Goal: Transaction & Acquisition: Purchase product/service

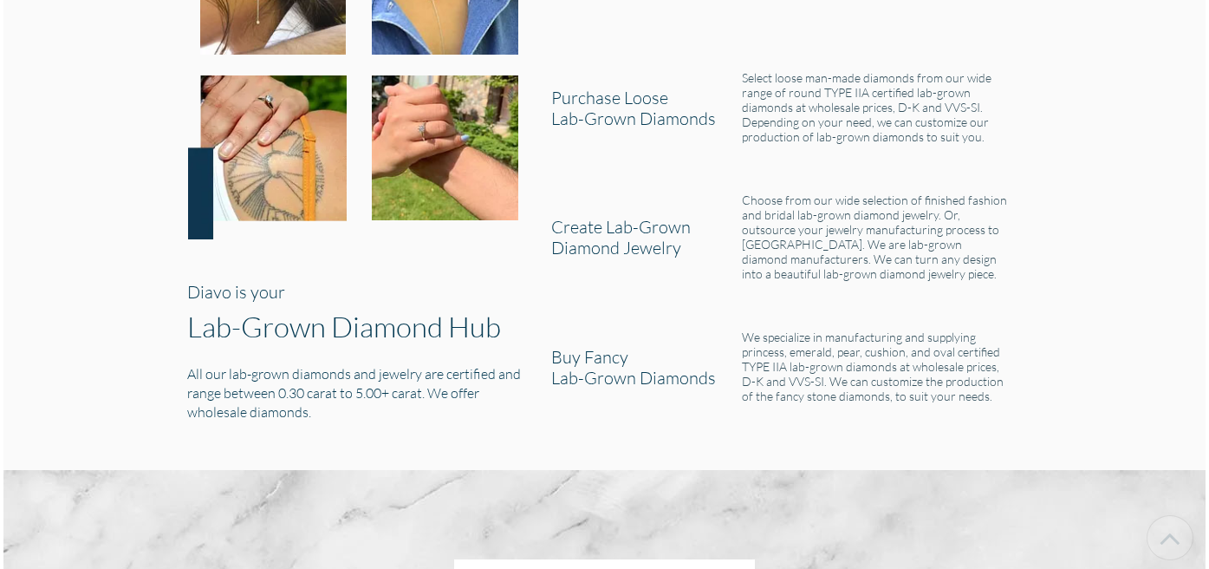
scroll to position [1894, 0]
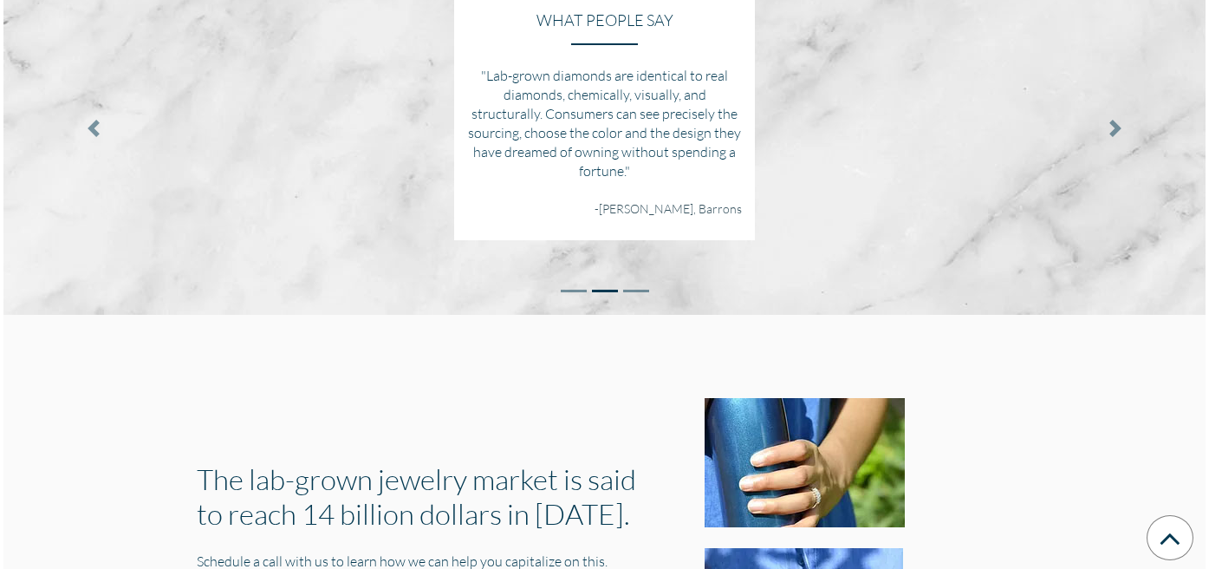
scroll to position [2598, 0]
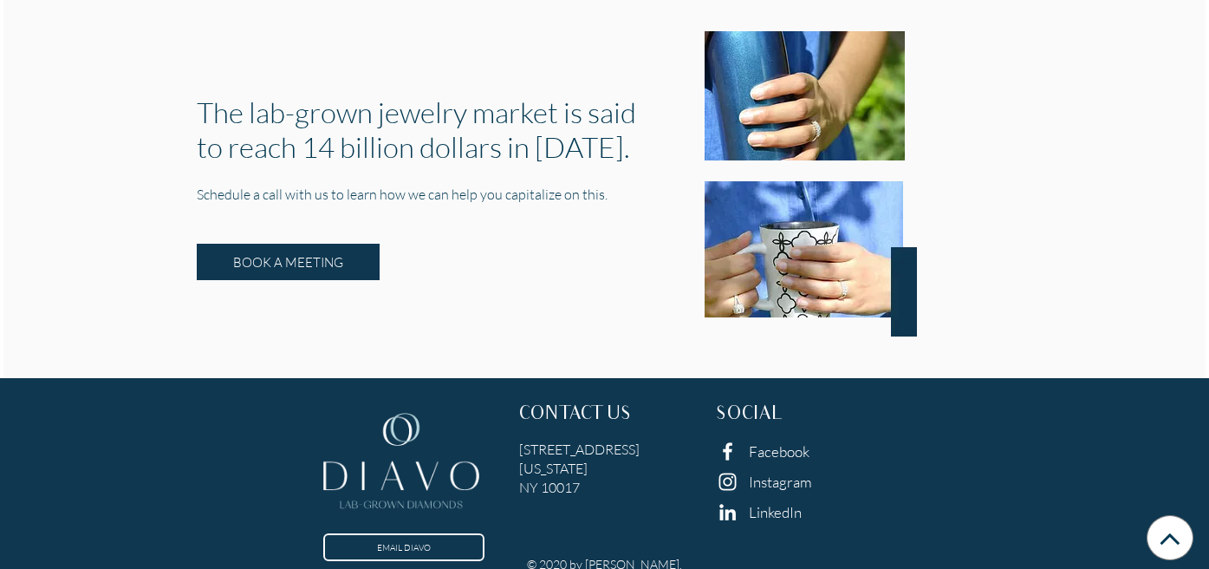
click at [770, 472] on link "Instagram" at bounding box center [780, 481] width 63 height 18
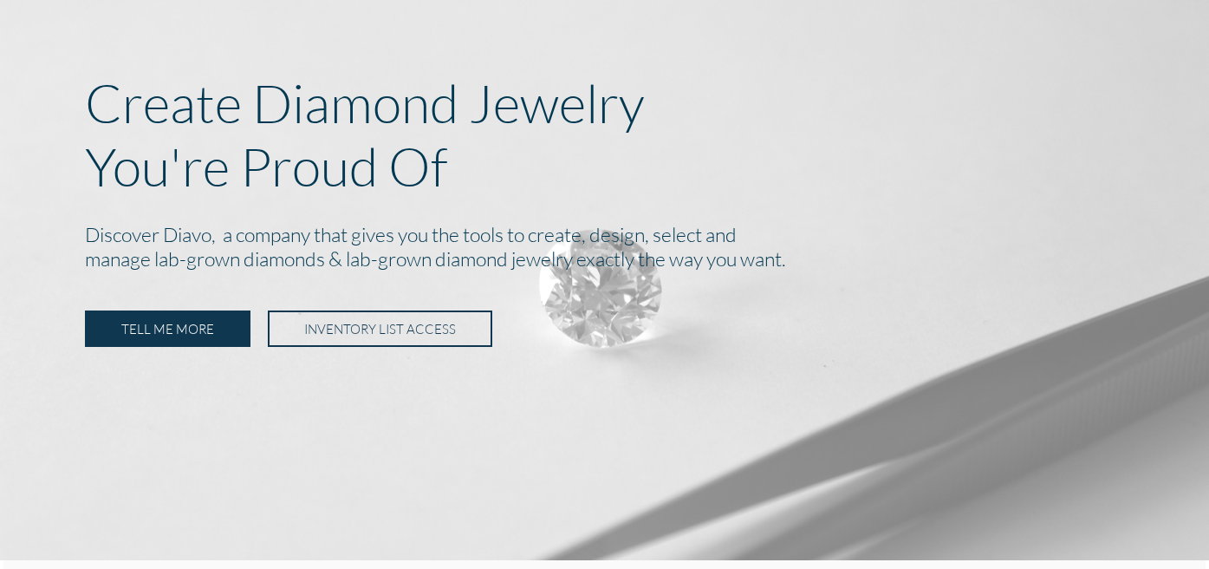
scroll to position [0, 0]
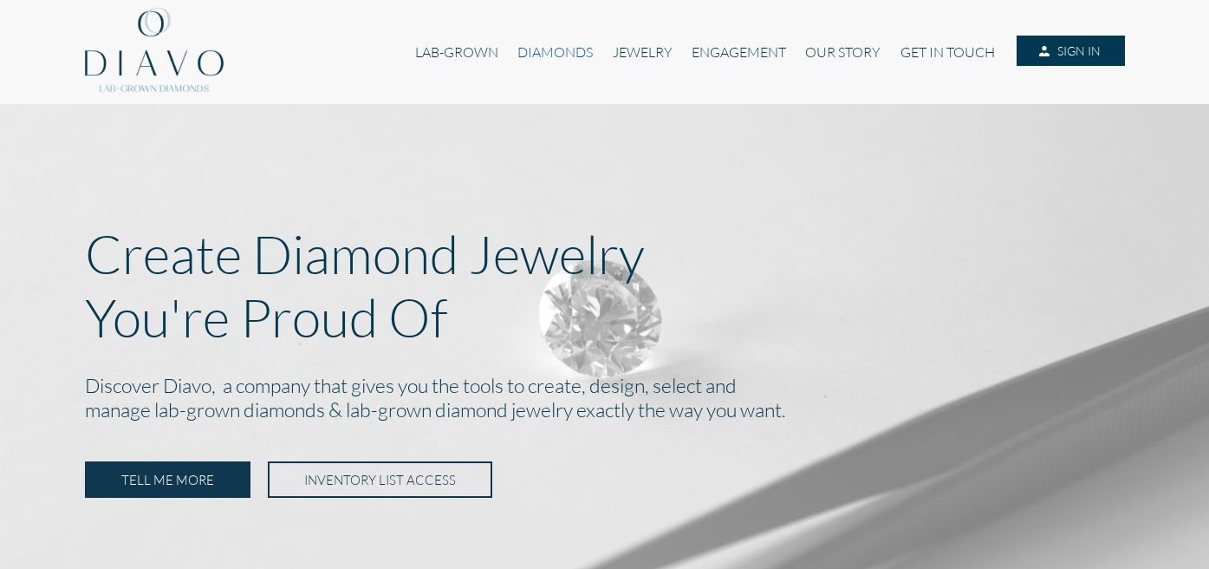
click at [555, 58] on link "DIAMONDS" at bounding box center [555, 52] width 94 height 33
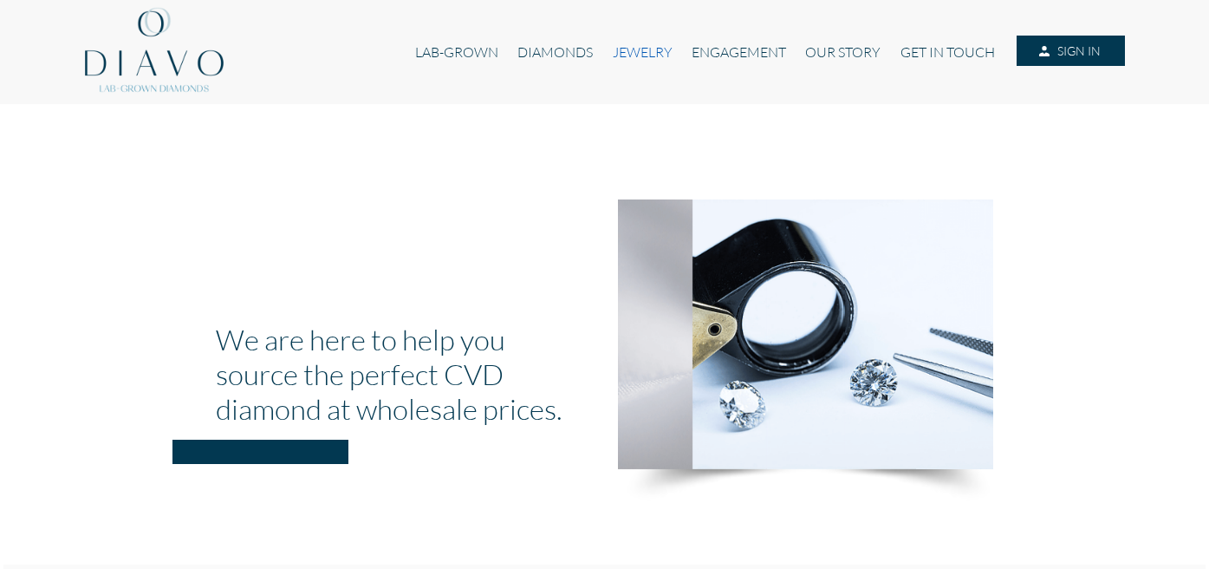
click at [628, 49] on link "JEWELRY" at bounding box center [641, 52] width 79 height 33
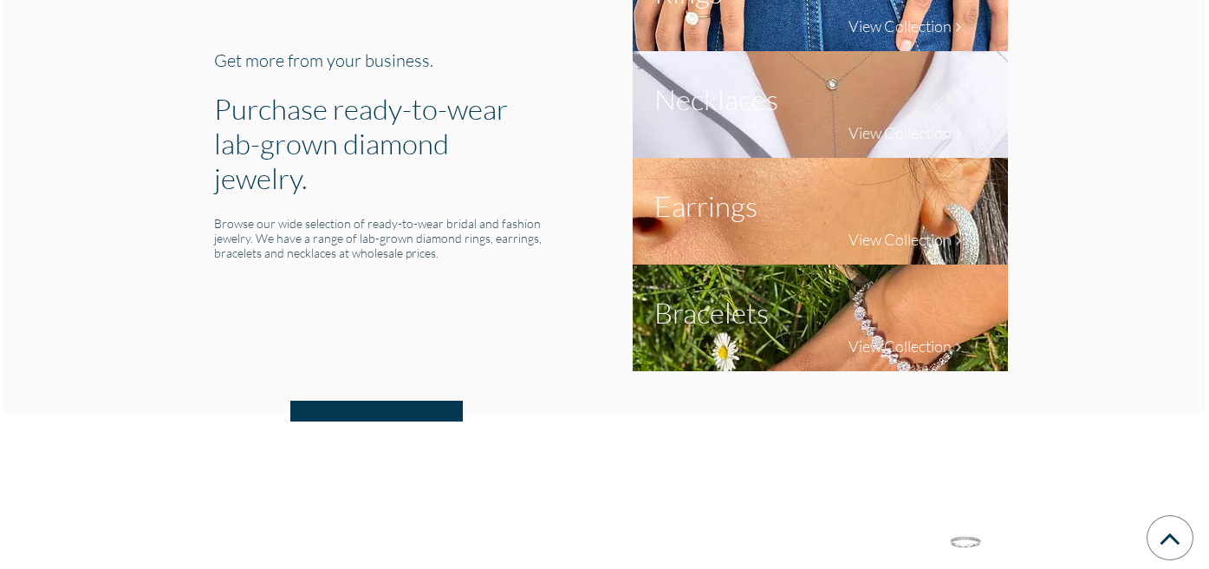
scroll to position [739, 0]
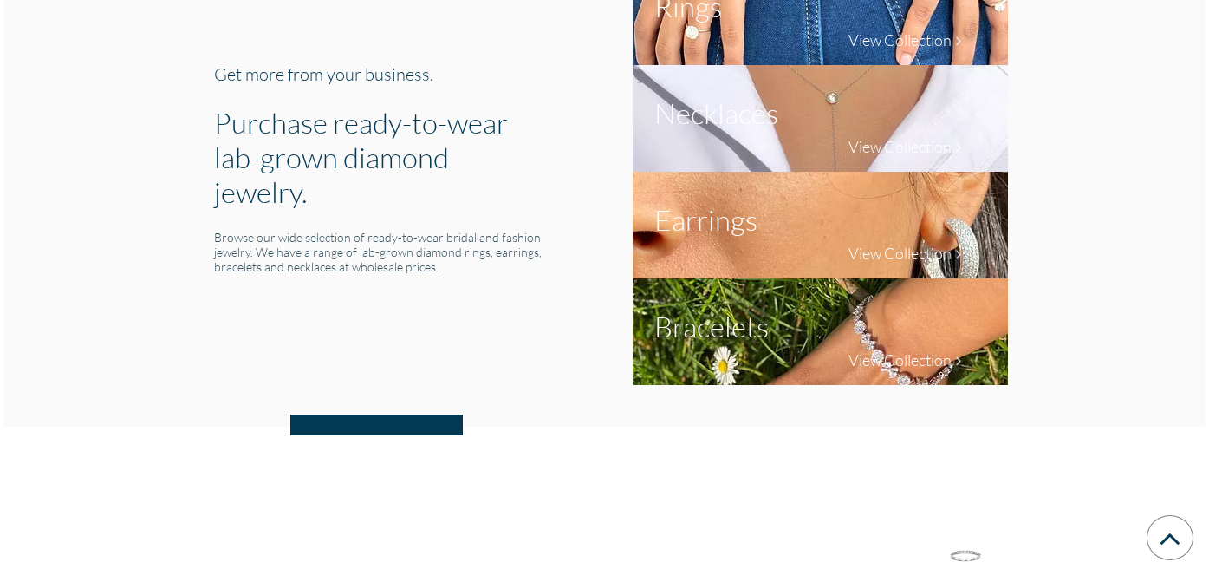
click at [352, 157] on h1 "Purchase ready-to-wear lab-grown diamond jewelry." at bounding box center [381, 157] width 334 height 104
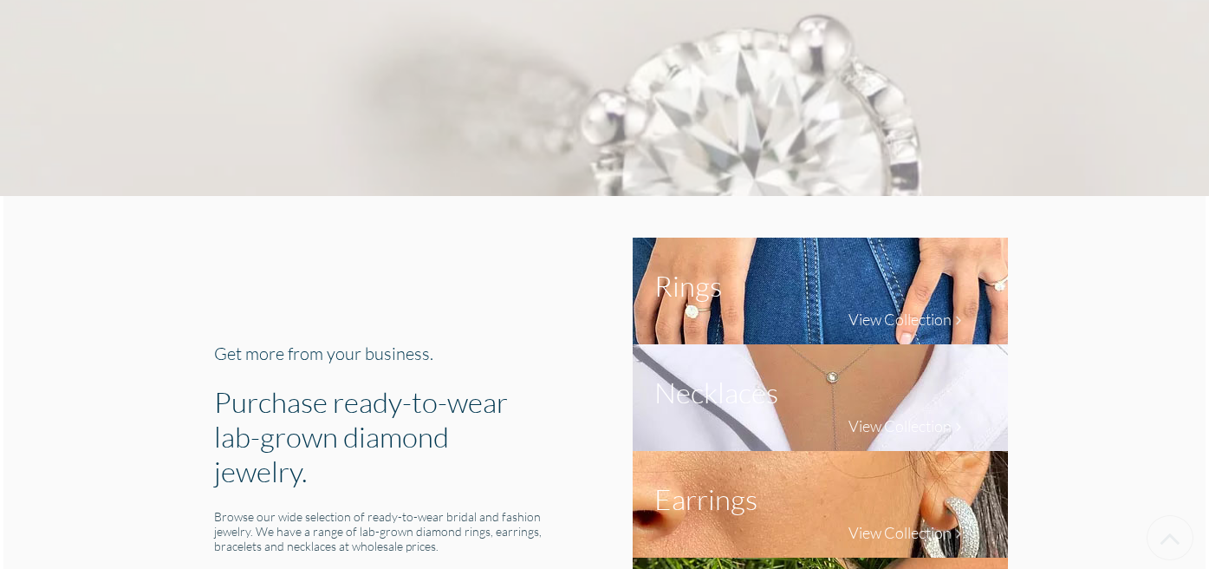
scroll to position [459, 0]
click at [672, 281] on h1 "Rings" at bounding box center [688, 286] width 68 height 35
click at [853, 323] on h4 "View Collection" at bounding box center [900, 319] width 103 height 19
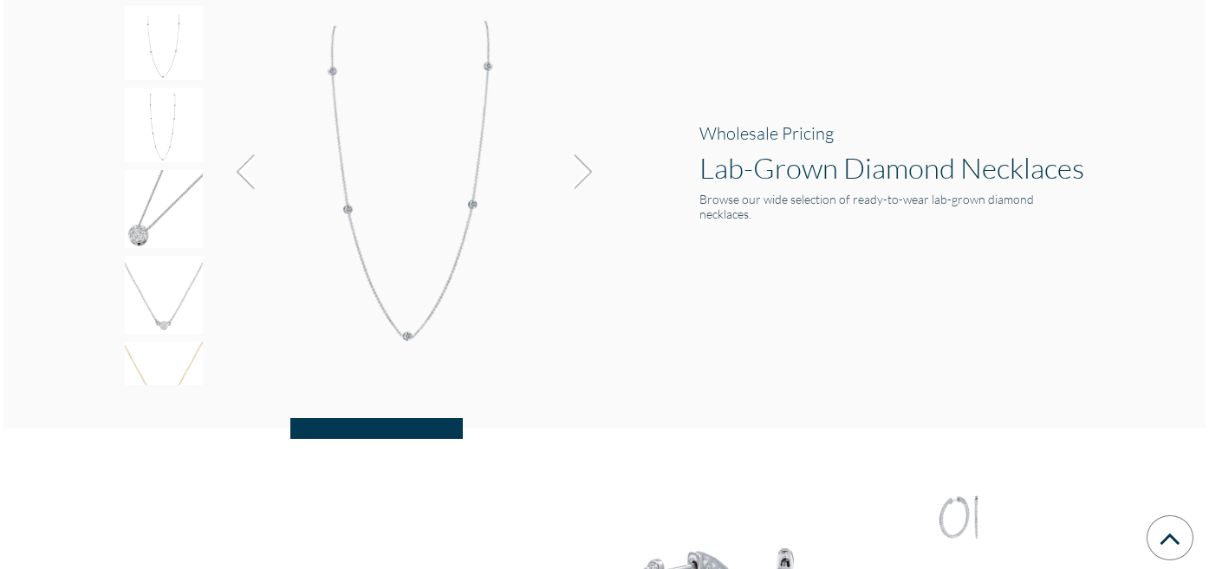
scroll to position [1832, 0]
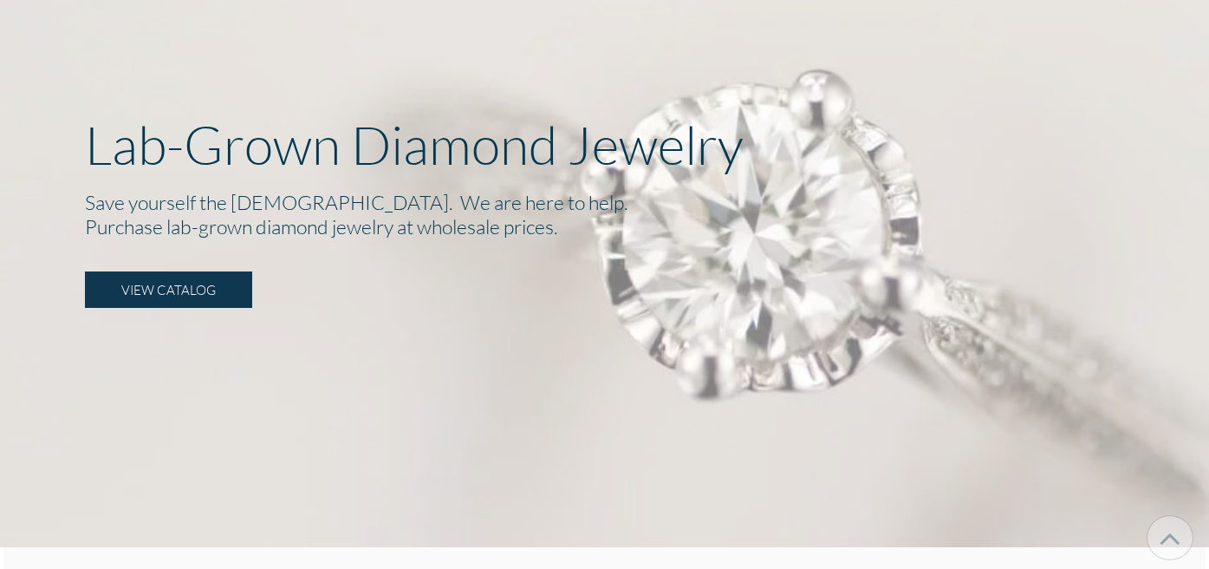
scroll to position [101, 0]
